Goal: Communication & Community: Participate in discussion

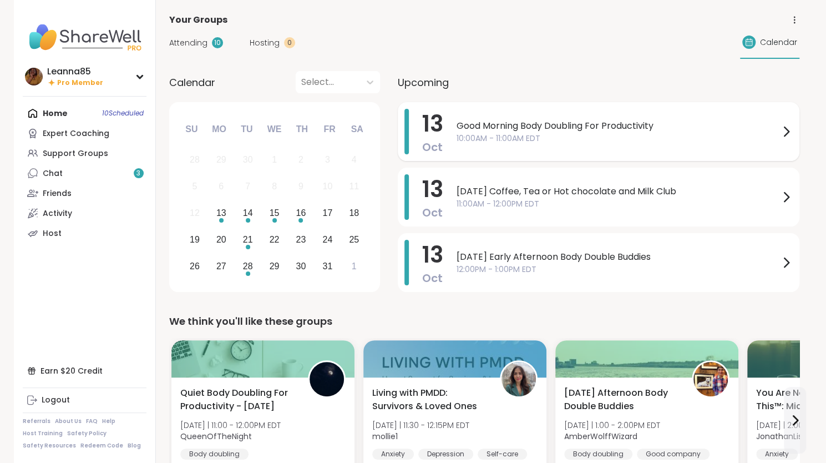
click at [488, 136] on span "10:00AM - 11:00AM EDT" at bounding box center [618, 139] width 323 height 12
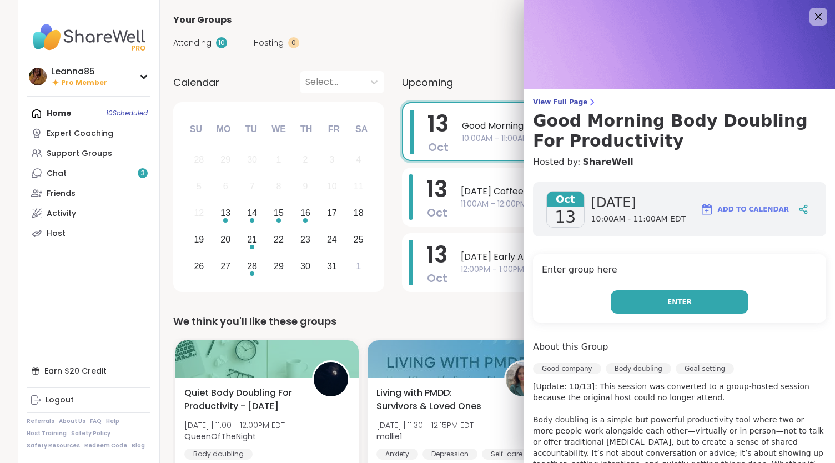
click at [611, 305] on button "Enter" at bounding box center [680, 301] width 138 height 23
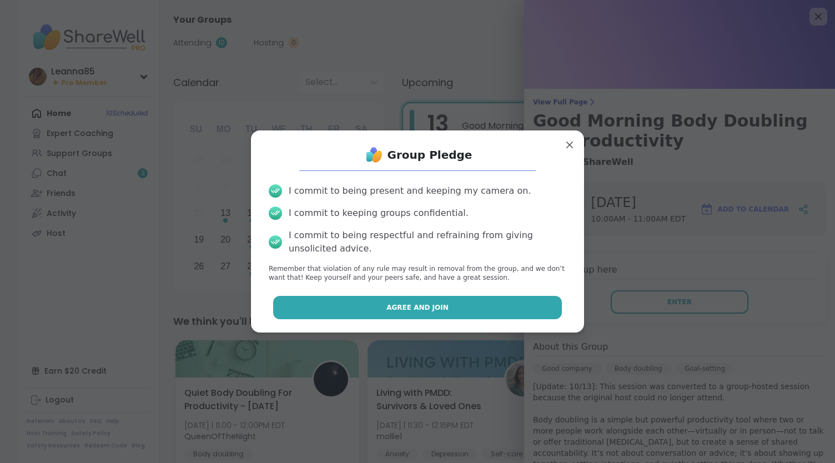
click at [437, 305] on button "Agree and Join" at bounding box center [417, 307] width 289 height 23
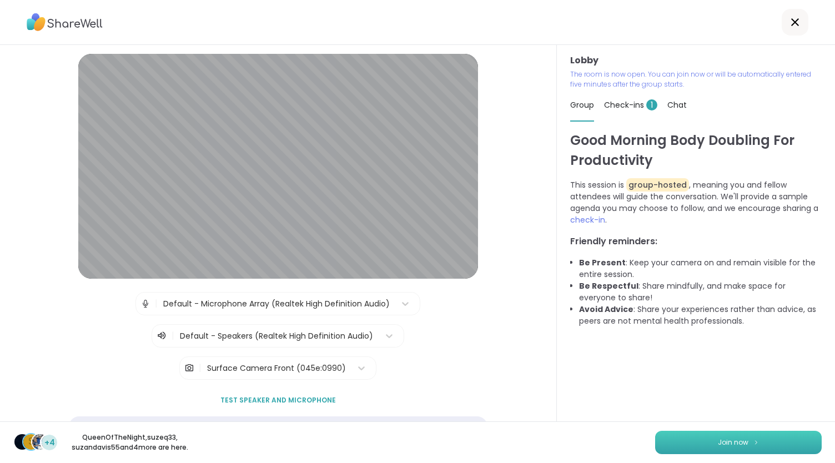
click at [734, 443] on span "Join now" at bounding box center [733, 442] width 31 height 10
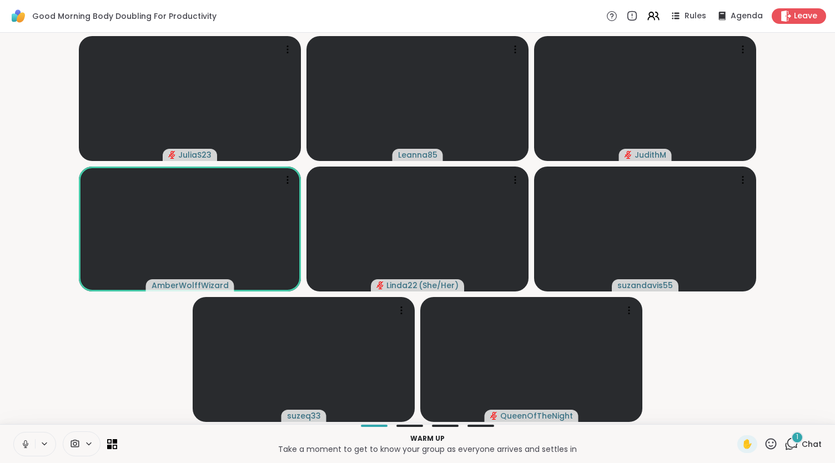
click at [30, 448] on button at bounding box center [24, 443] width 21 height 23
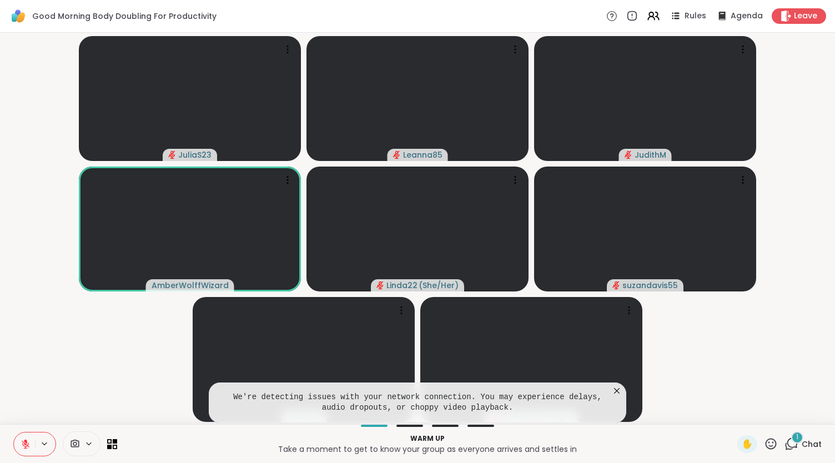
click at [619, 391] on icon at bounding box center [616, 390] width 11 height 11
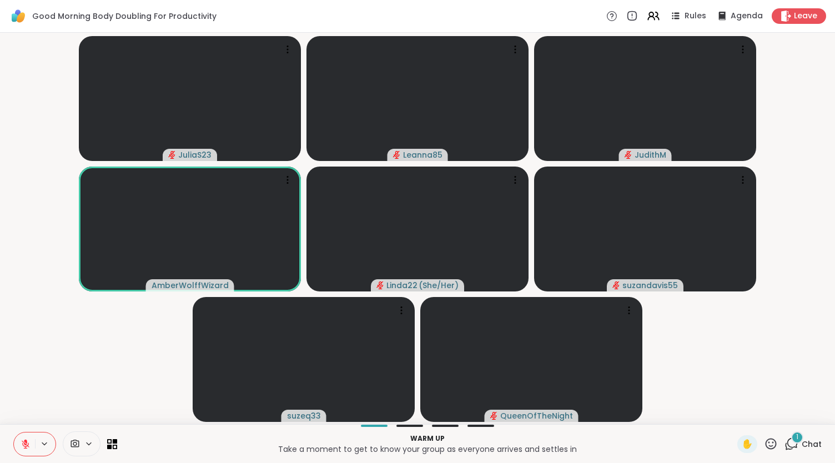
click at [791, 440] on div "1" at bounding box center [797, 437] width 12 height 12
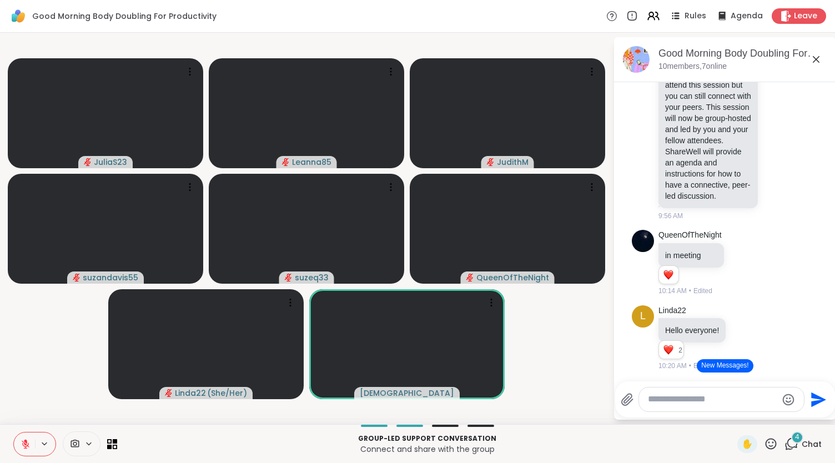
scroll to position [223, 0]
